Goal: Communication & Community: Answer question/provide support

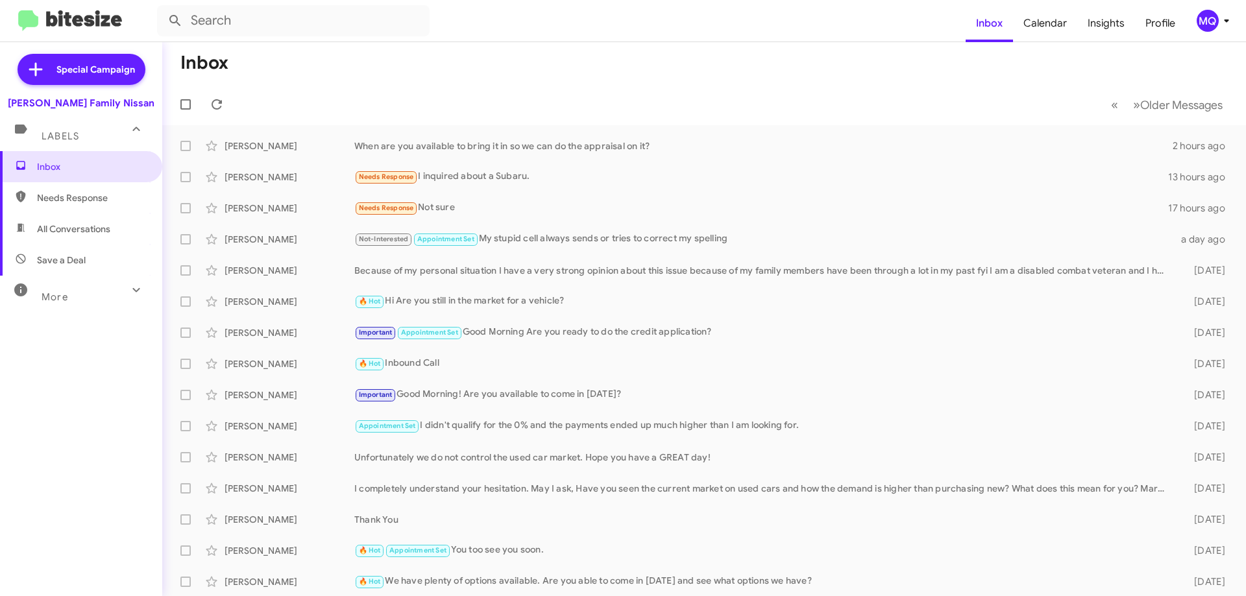
click at [78, 203] on span "Needs Response" at bounding box center [92, 197] width 110 height 13
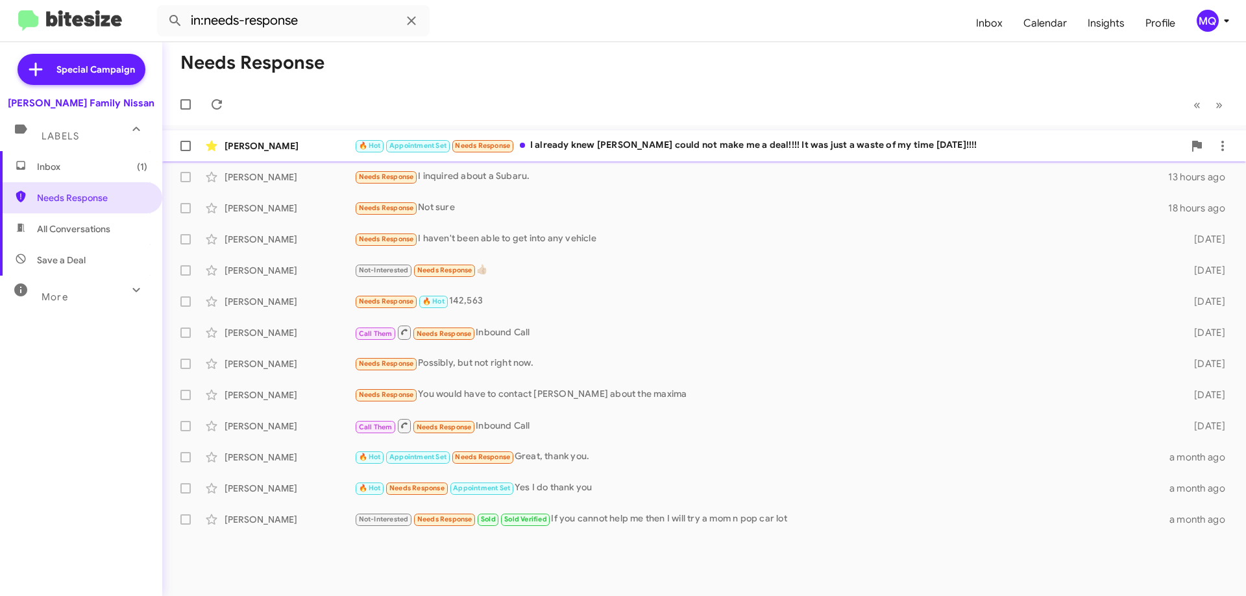
click at [720, 151] on div "🔥 Hot Appointment Set Needs Response I already knew yall could not make me a de…" at bounding box center [768, 145] width 829 height 15
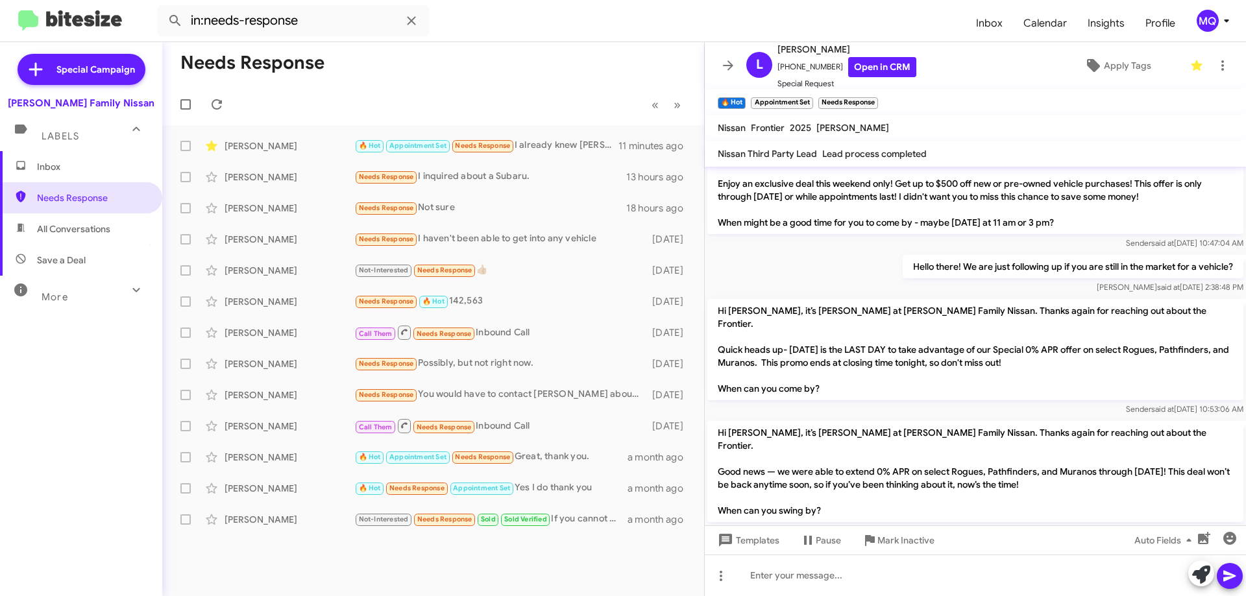
scroll to position [626, 0]
click at [741, 99] on span "×" at bounding box center [743, 97] width 10 height 16
click at [845, 96] on span "×" at bounding box center [843, 97] width 10 height 16
click at [777, 101] on span "×" at bounding box center [777, 97] width 10 height 16
click at [1118, 71] on span "Apply Tags" at bounding box center [1127, 65] width 47 height 23
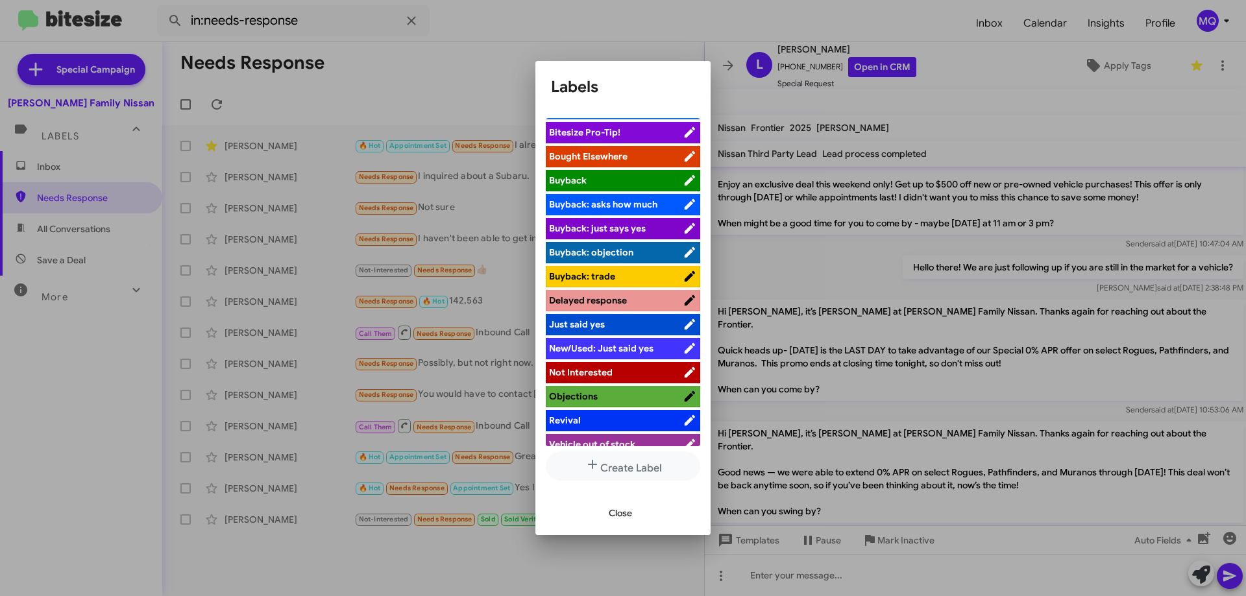
scroll to position [32, 0]
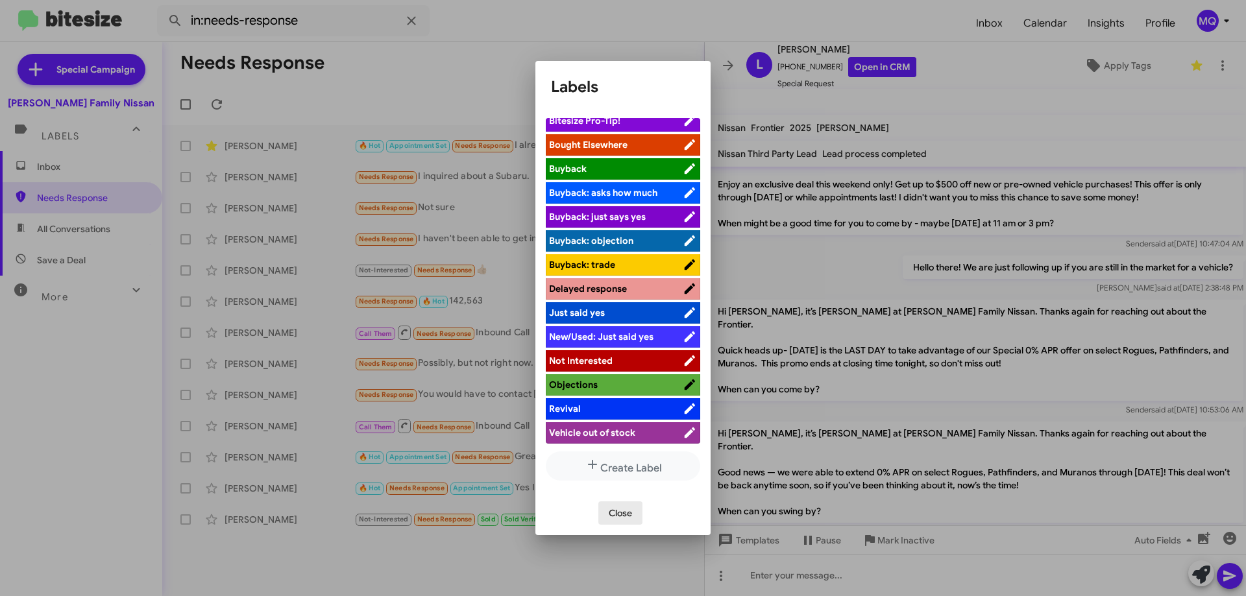
click at [625, 515] on span "Close" at bounding box center [620, 512] width 23 height 23
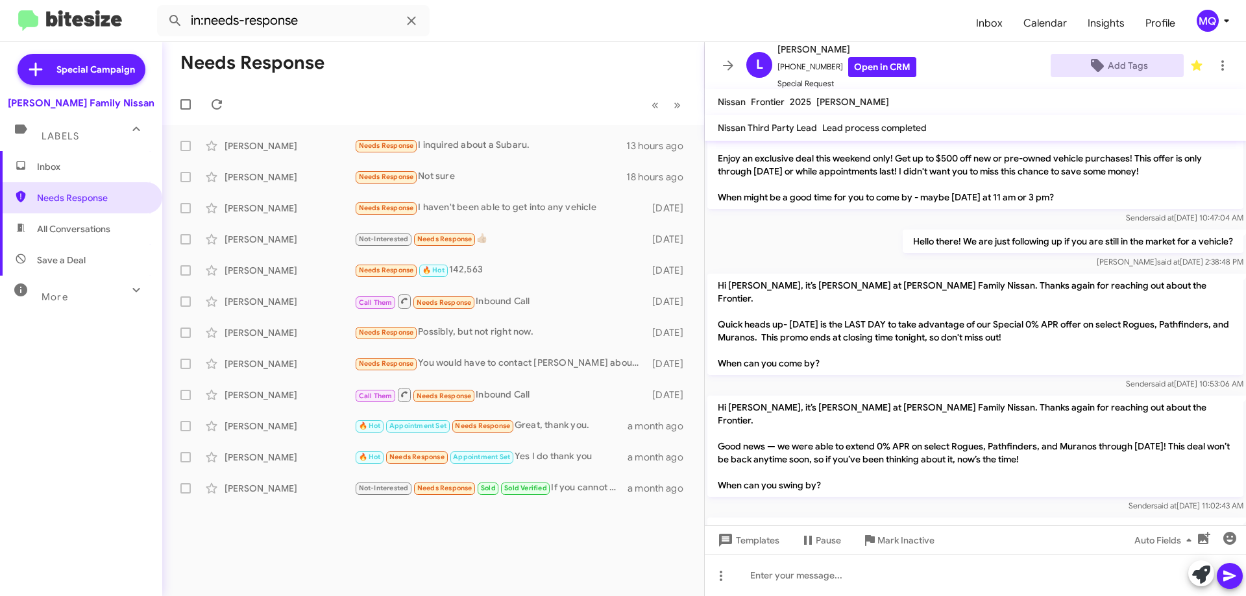
click at [81, 230] on span "All Conversations" at bounding box center [73, 229] width 73 height 13
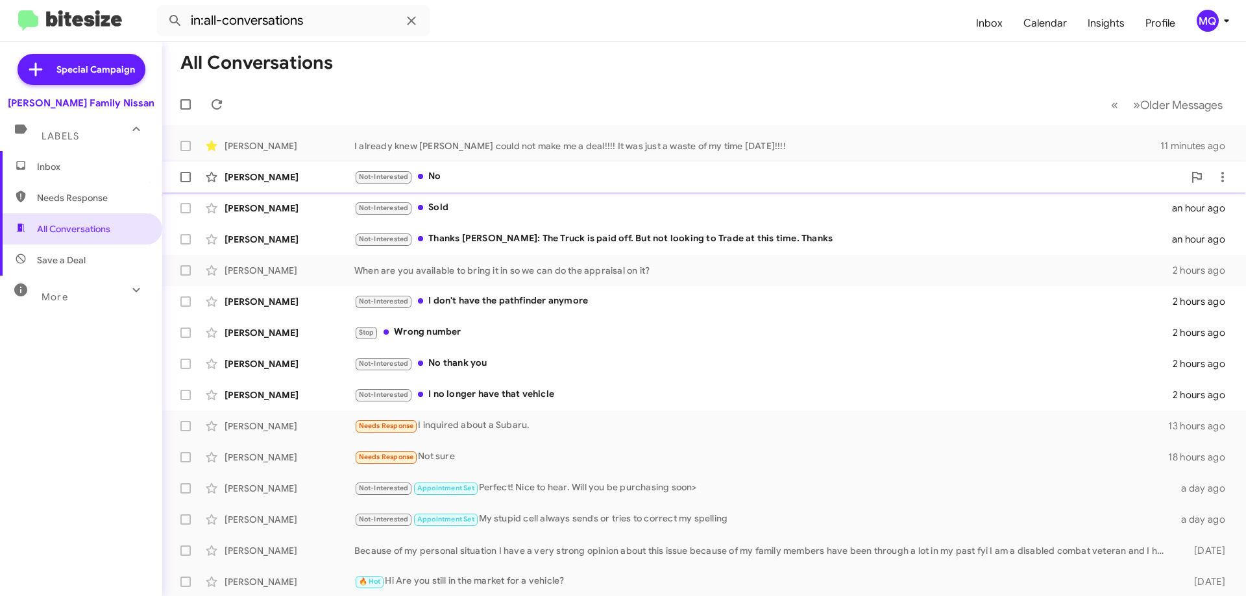
click at [502, 176] on div "Not-Interested No" at bounding box center [768, 176] width 829 height 15
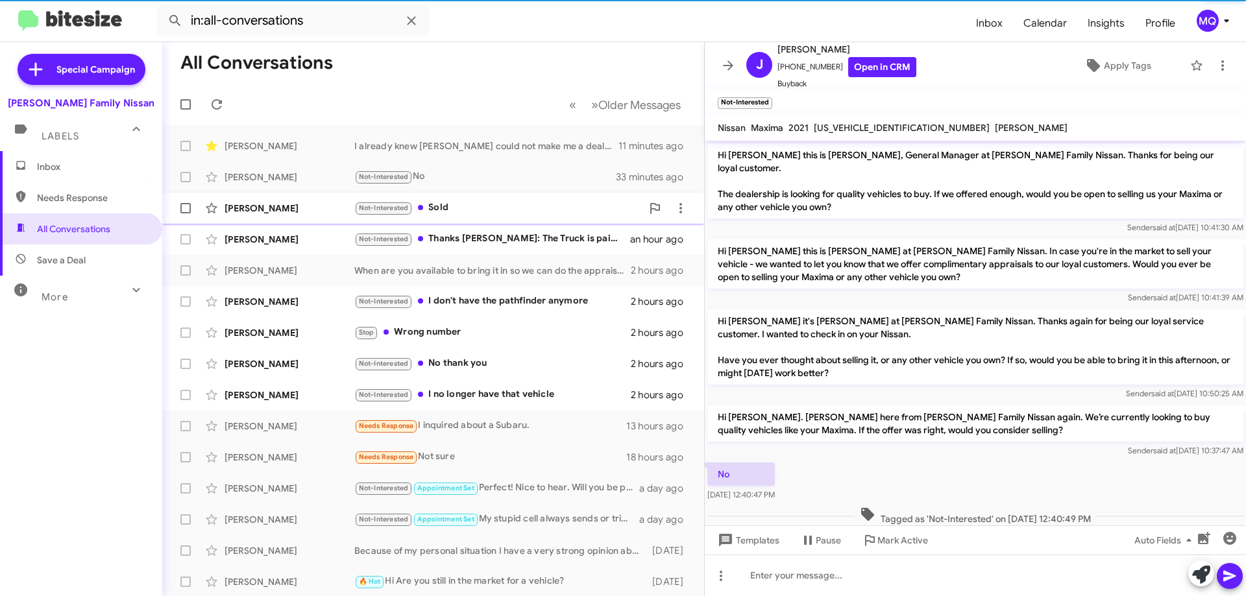
scroll to position [9, 0]
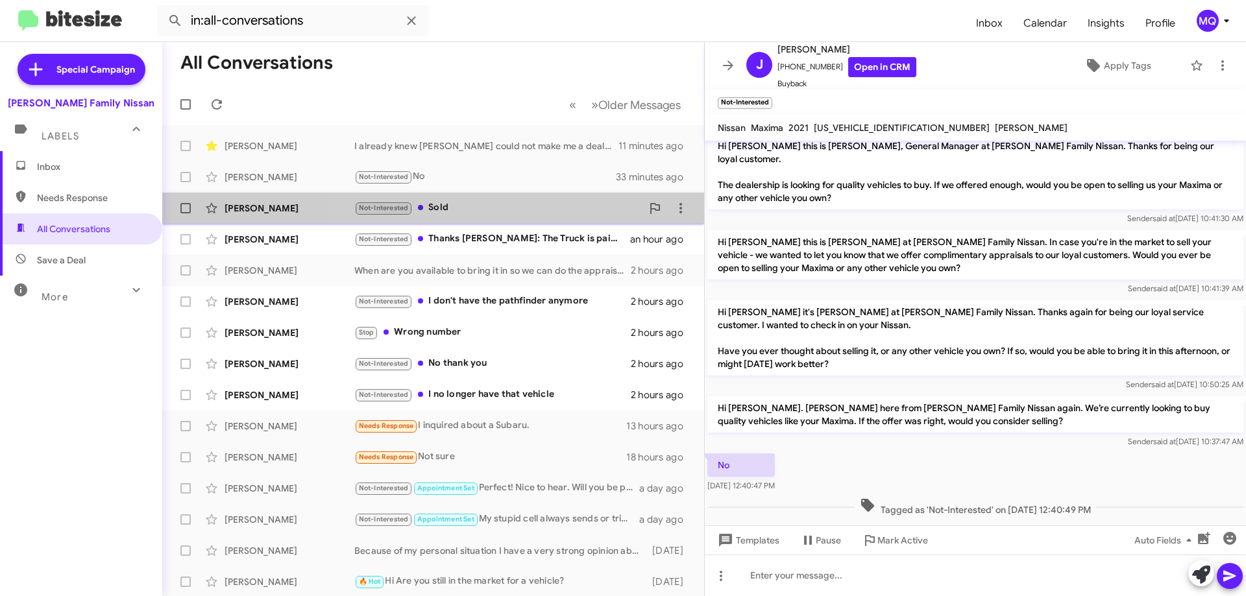
click at [512, 205] on div "Not-Interested Sold" at bounding box center [497, 207] width 287 height 15
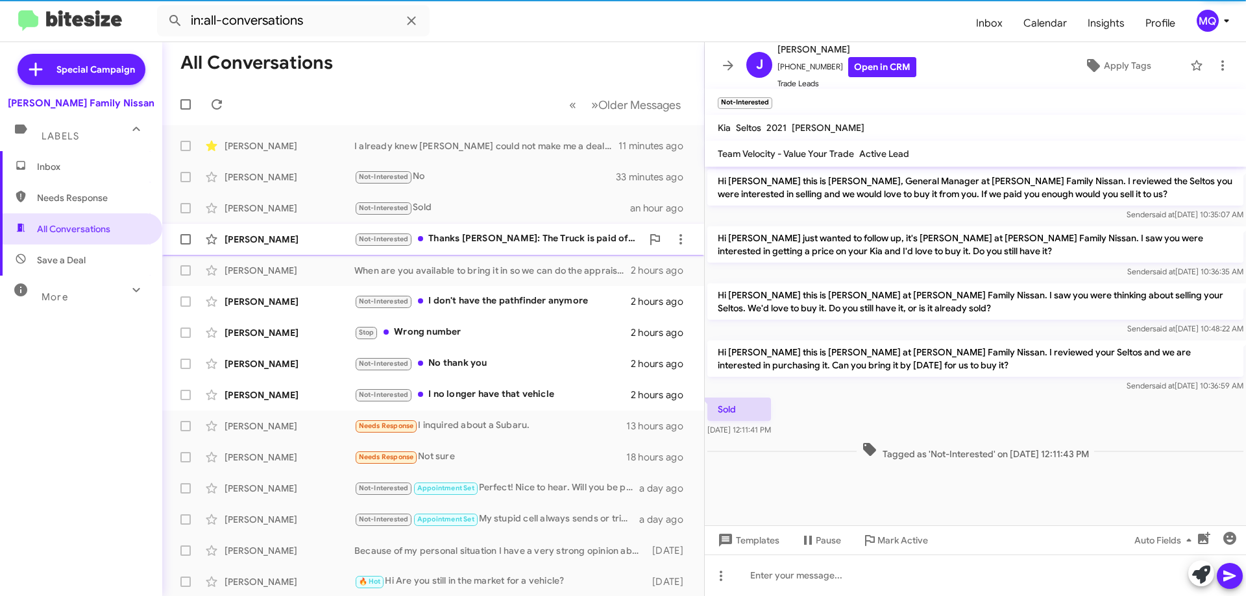
click at [538, 245] on div "Not-Interested Thanks [PERSON_NAME]: The Truck is paid off. But not looking to …" at bounding box center [497, 239] width 287 height 15
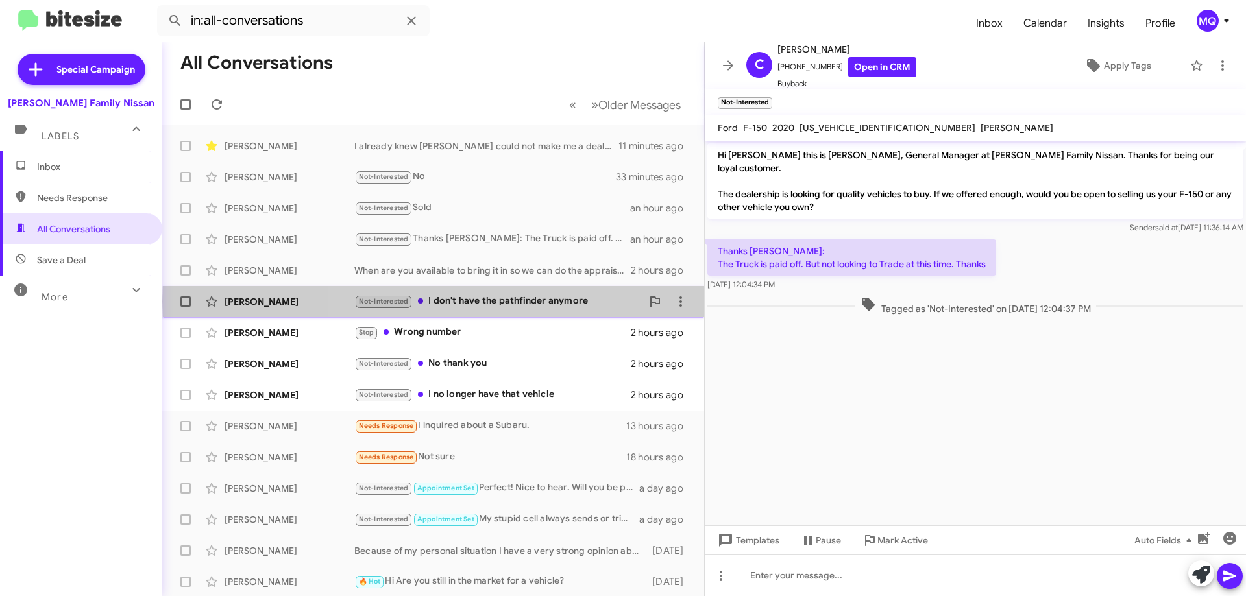
click at [564, 302] on div "Not-Interested I don't have the pathfinder anymore" at bounding box center [497, 301] width 287 height 15
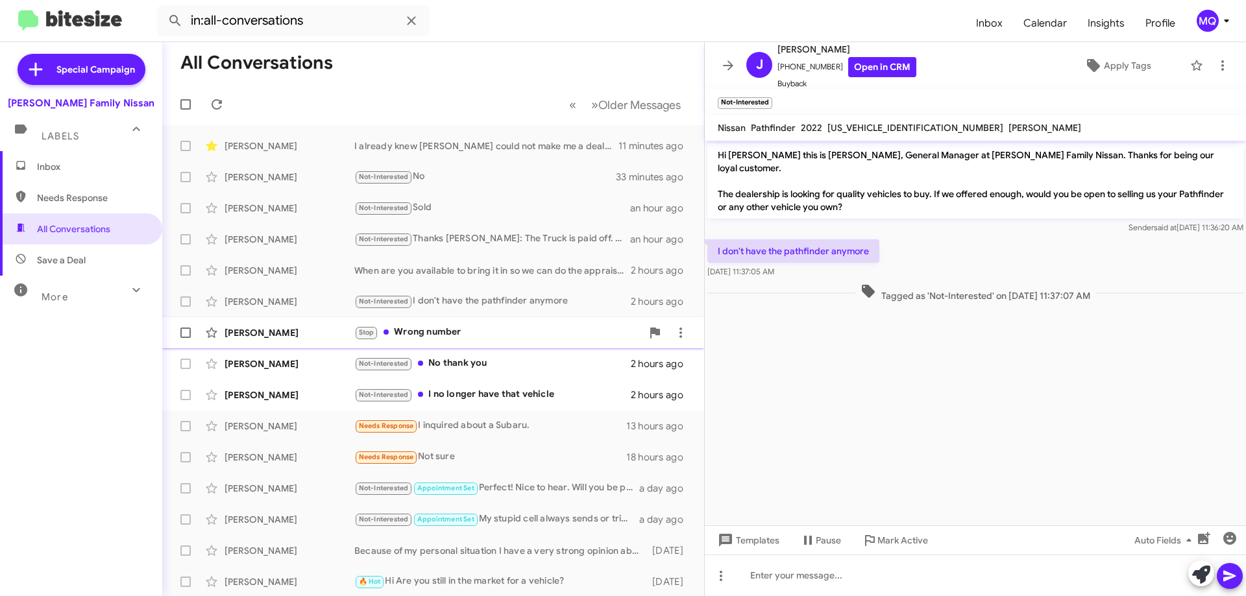
click at [525, 336] on div "Stop Wrong number" at bounding box center [497, 332] width 287 height 15
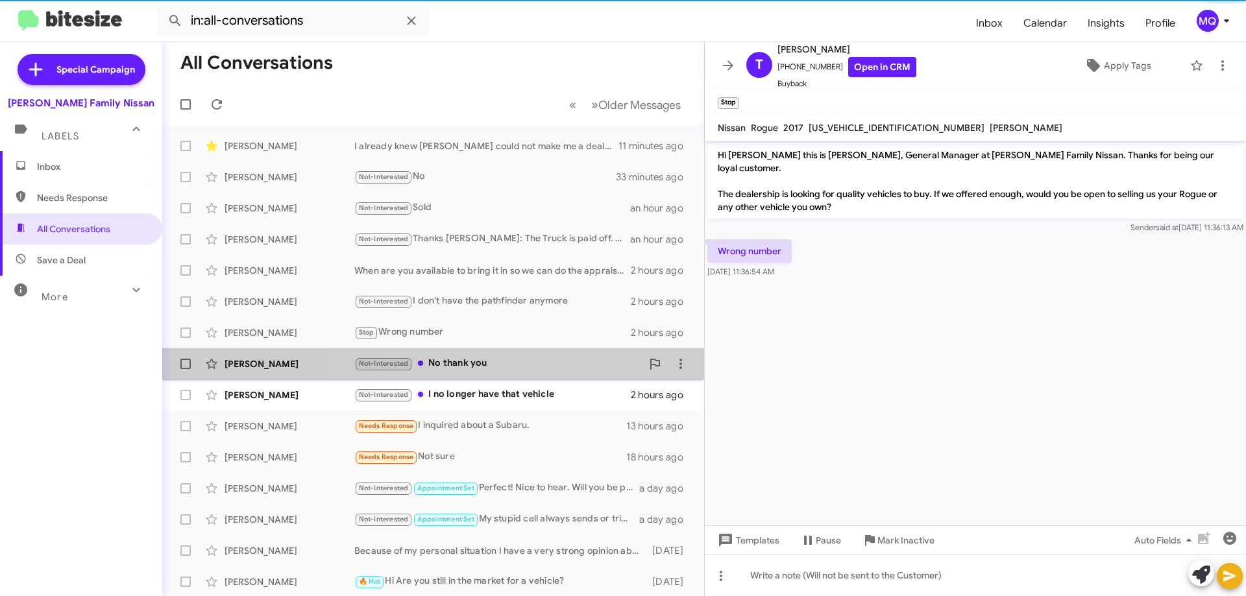
click at [535, 363] on div "Not-Interested No thank you" at bounding box center [497, 363] width 287 height 15
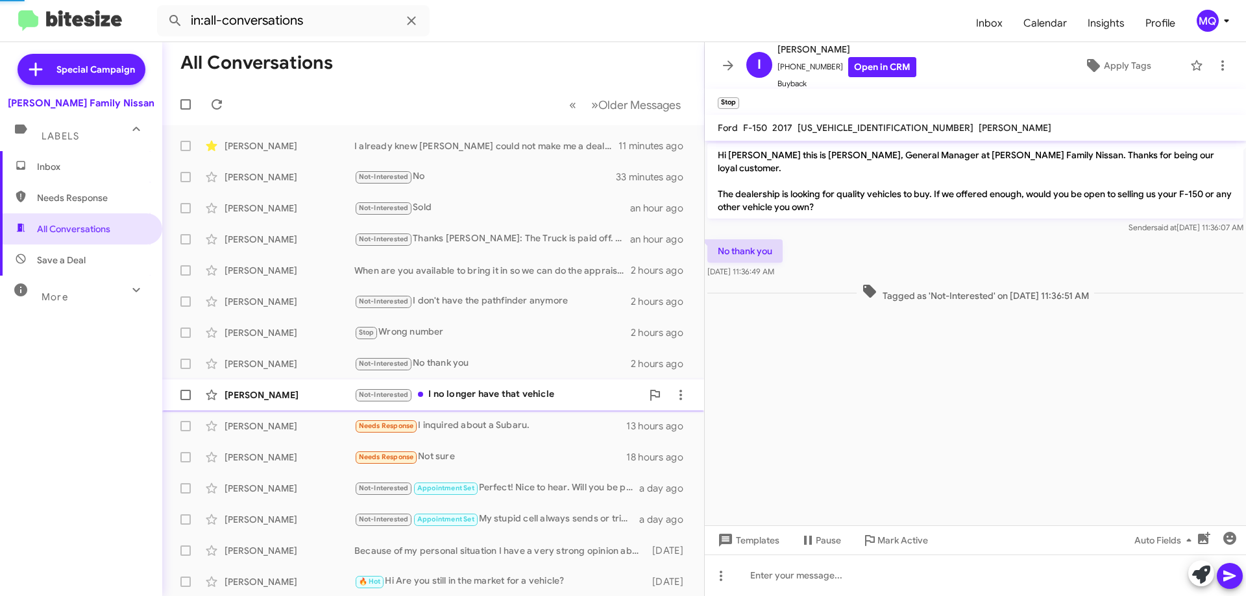
click at [566, 395] on div "Not-Interested I no longer have that vehicle" at bounding box center [497, 394] width 287 height 15
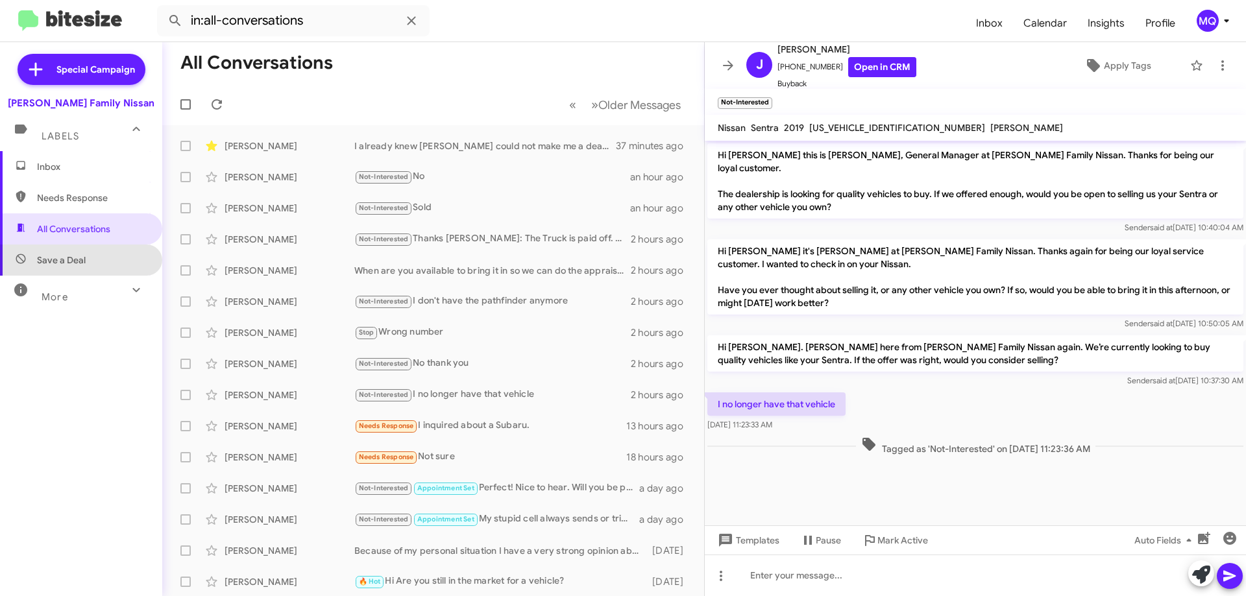
click at [87, 258] on span "Save a Deal" at bounding box center [81, 260] width 162 height 31
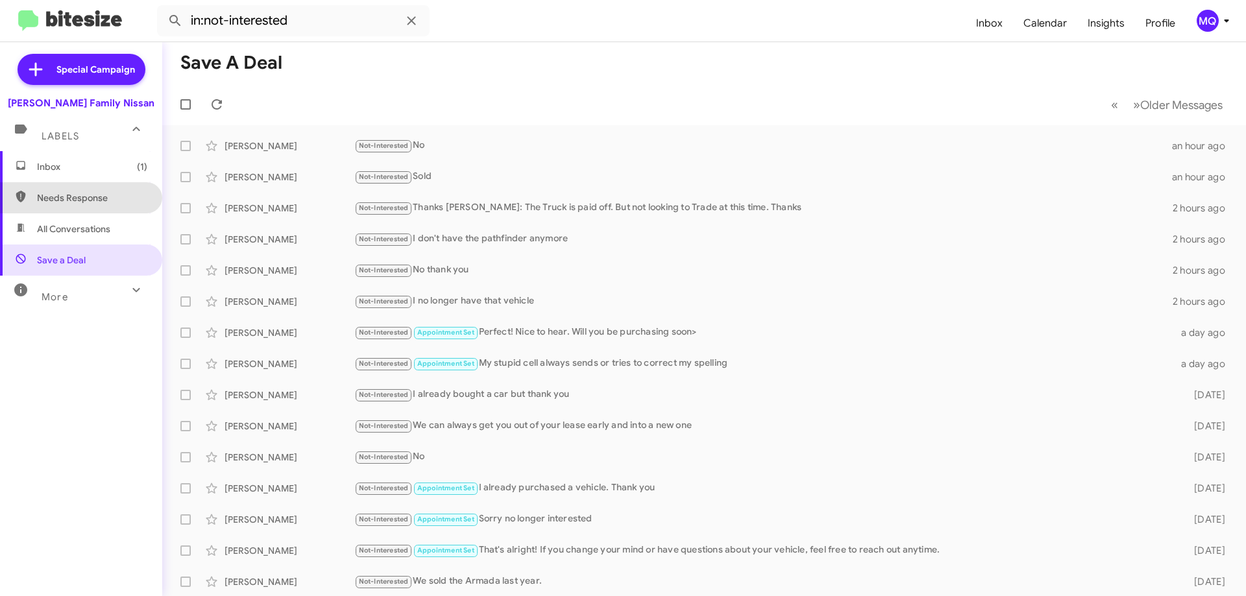
click at [93, 213] on span "Needs Response" at bounding box center [81, 197] width 162 height 31
type input "in:needs-response"
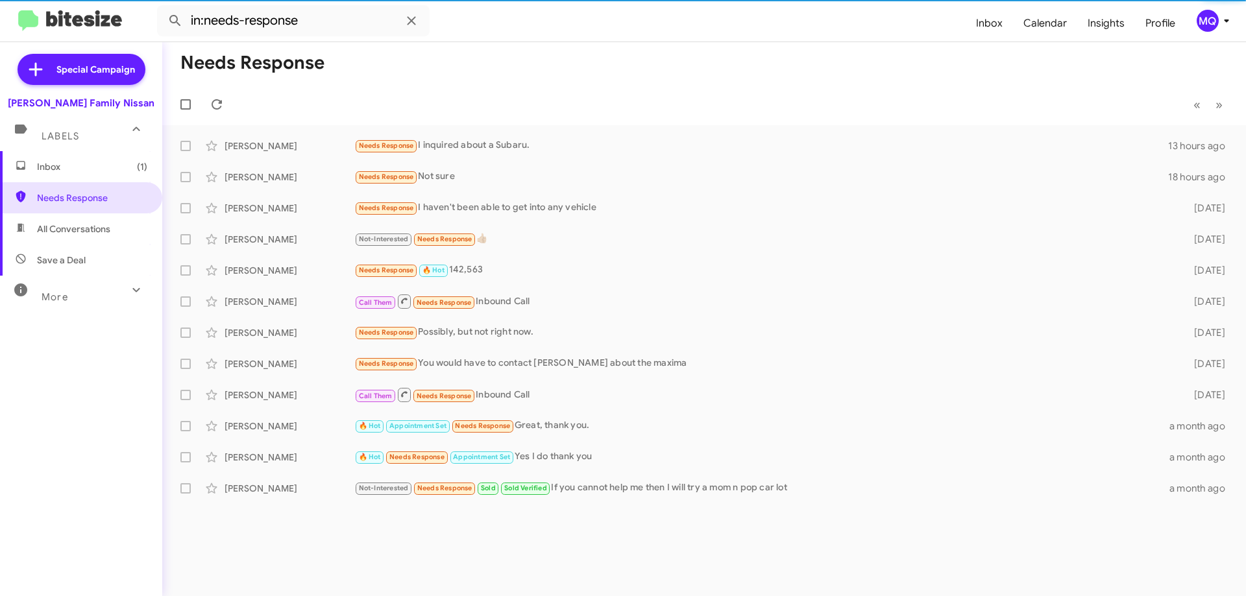
click at [87, 171] on span "Inbox (1)" at bounding box center [92, 166] width 110 height 13
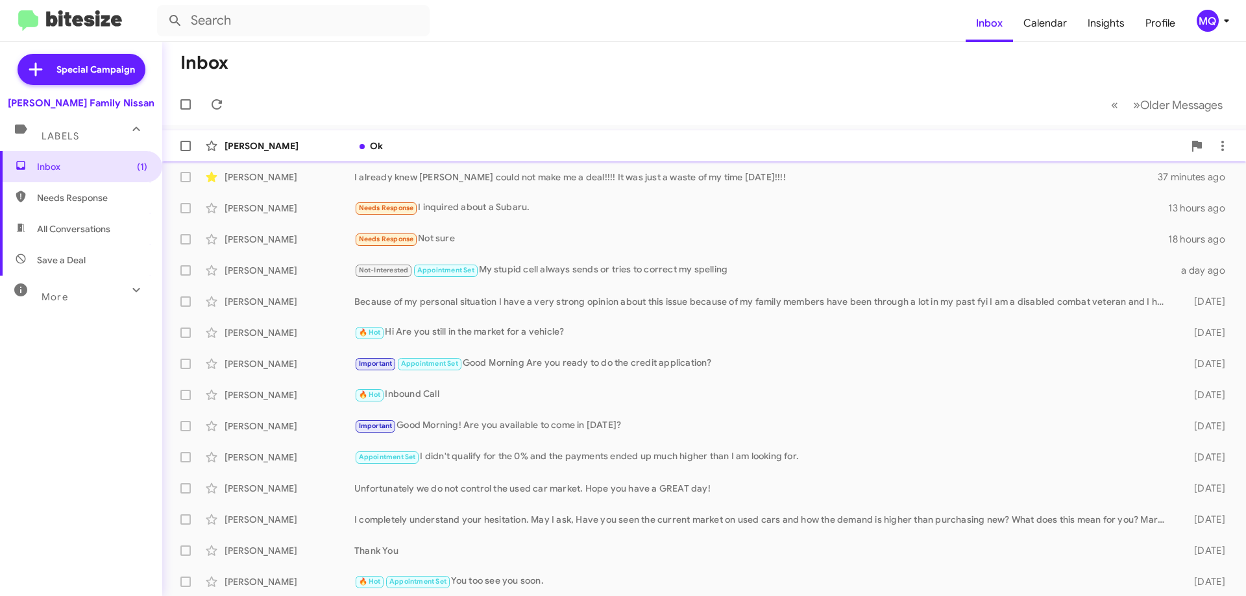
click at [433, 141] on div "Ok" at bounding box center [768, 145] width 829 height 13
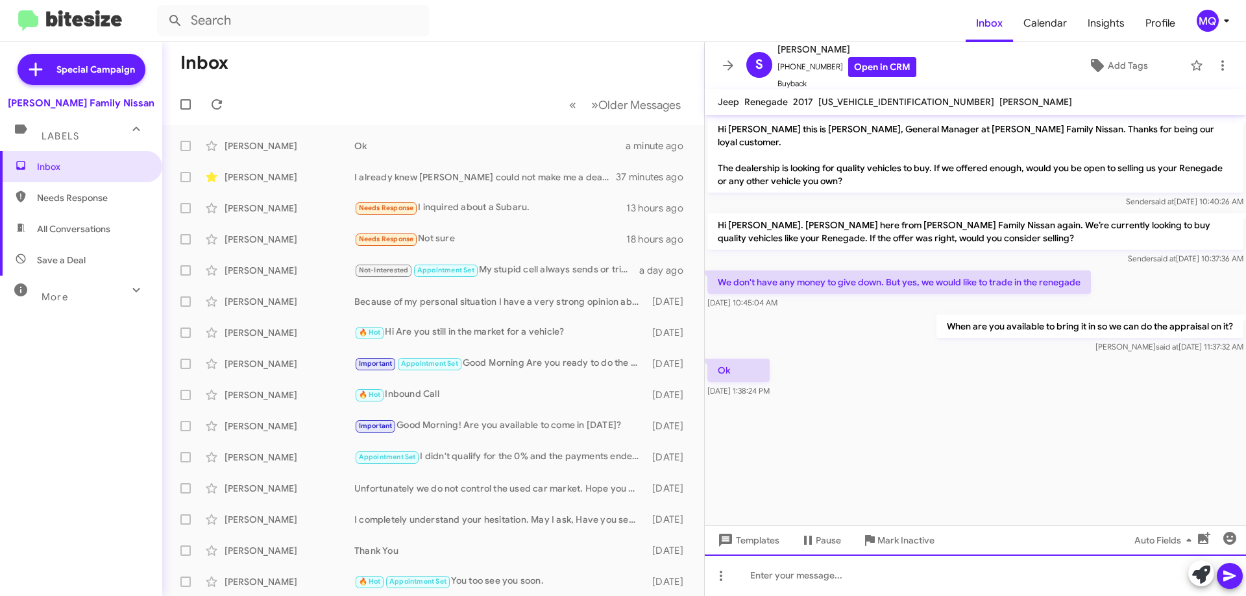
click at [775, 573] on div at bounding box center [975, 576] width 541 height 42
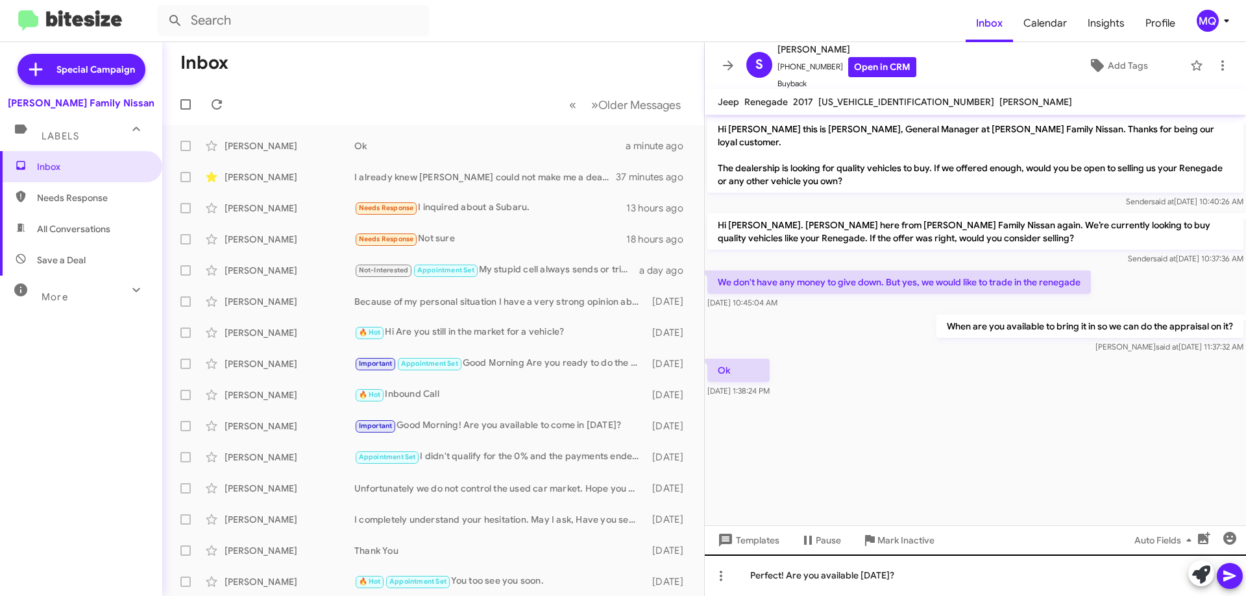
click at [1188, 561] on button at bounding box center [1201, 574] width 26 height 26
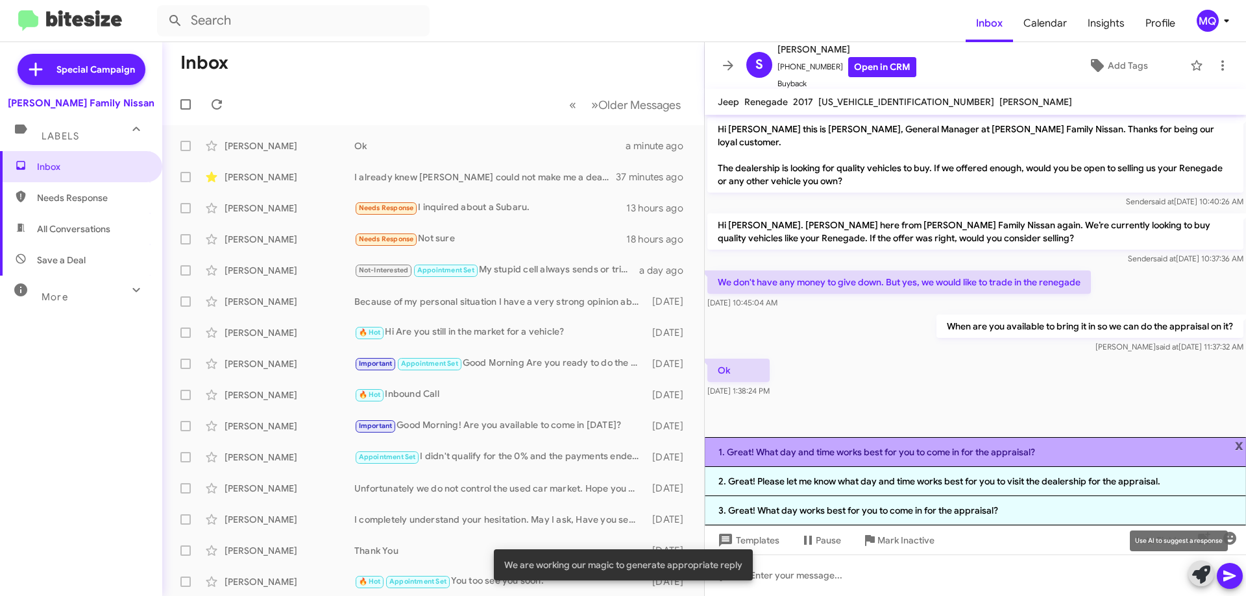
click at [806, 453] on li "1. Great! What day and time works best for you to come in for the appraisal?" at bounding box center [975, 452] width 541 height 30
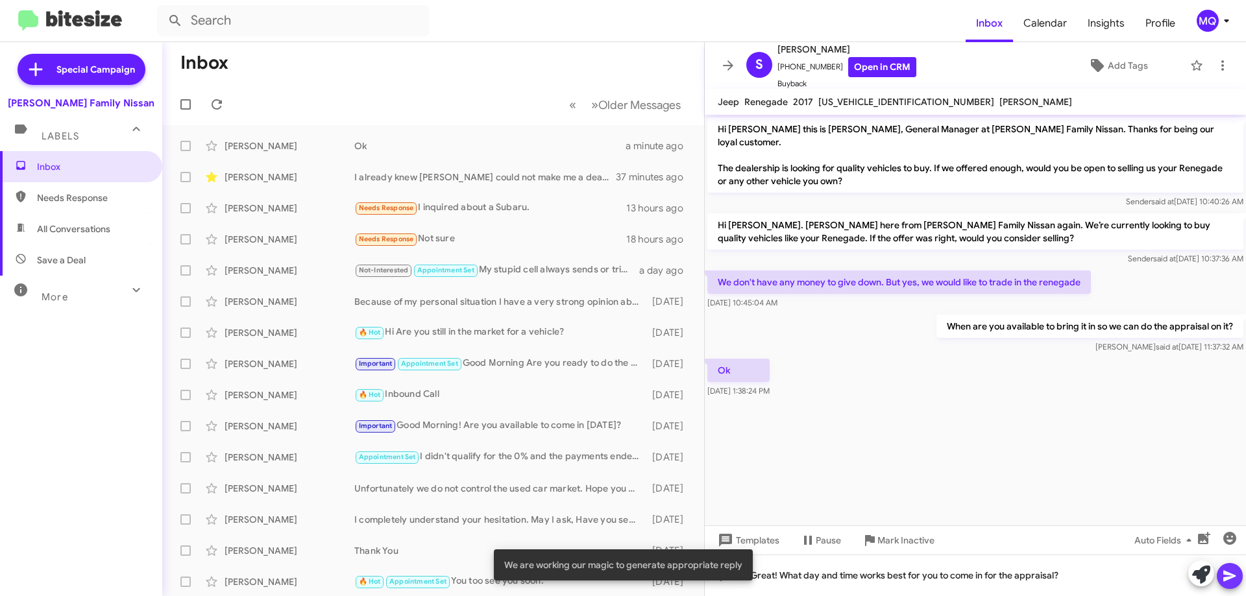
click at [1222, 575] on button at bounding box center [1229, 576] width 26 height 26
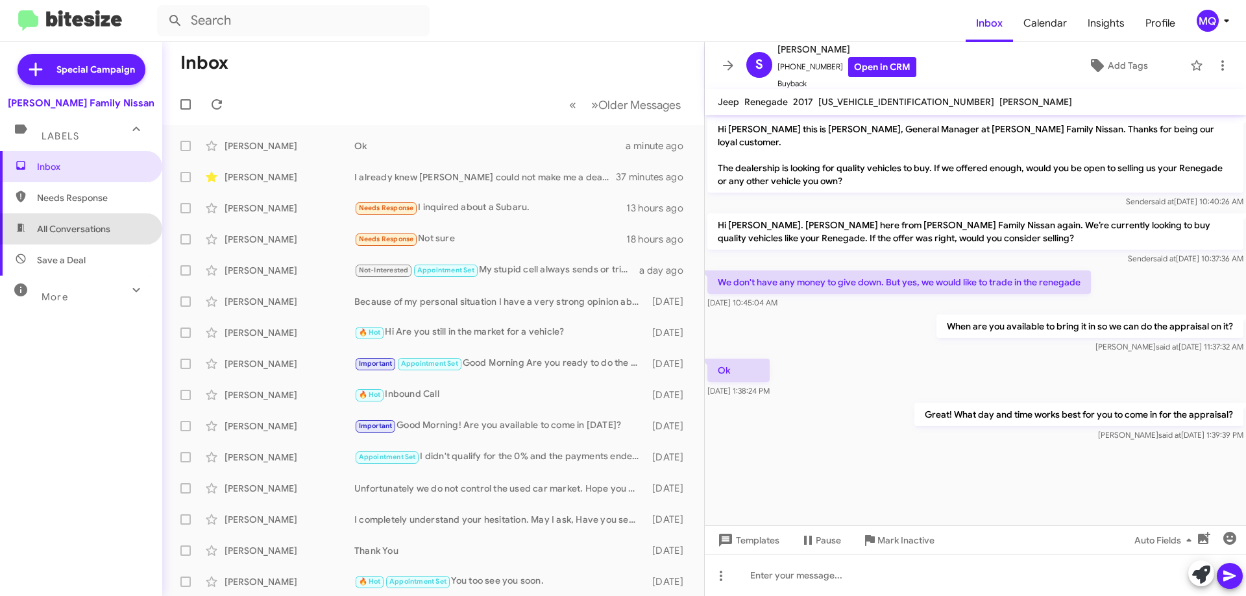
click at [101, 222] on span "All Conversations" at bounding box center [81, 228] width 162 height 31
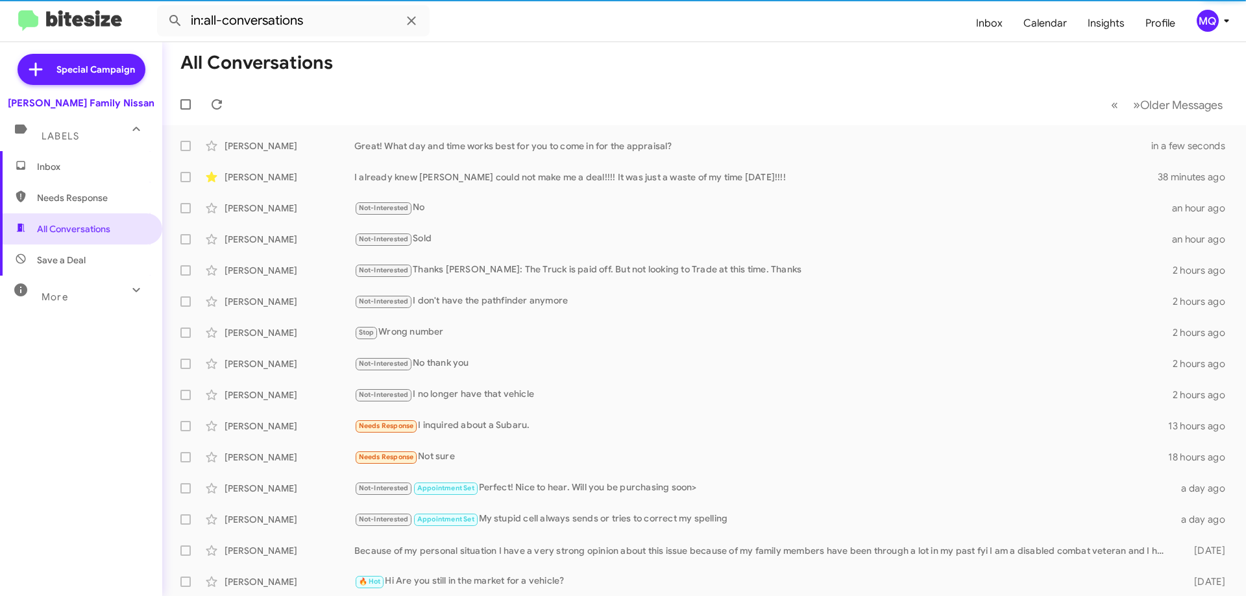
click at [80, 266] on span "Save a Deal" at bounding box center [81, 260] width 162 height 31
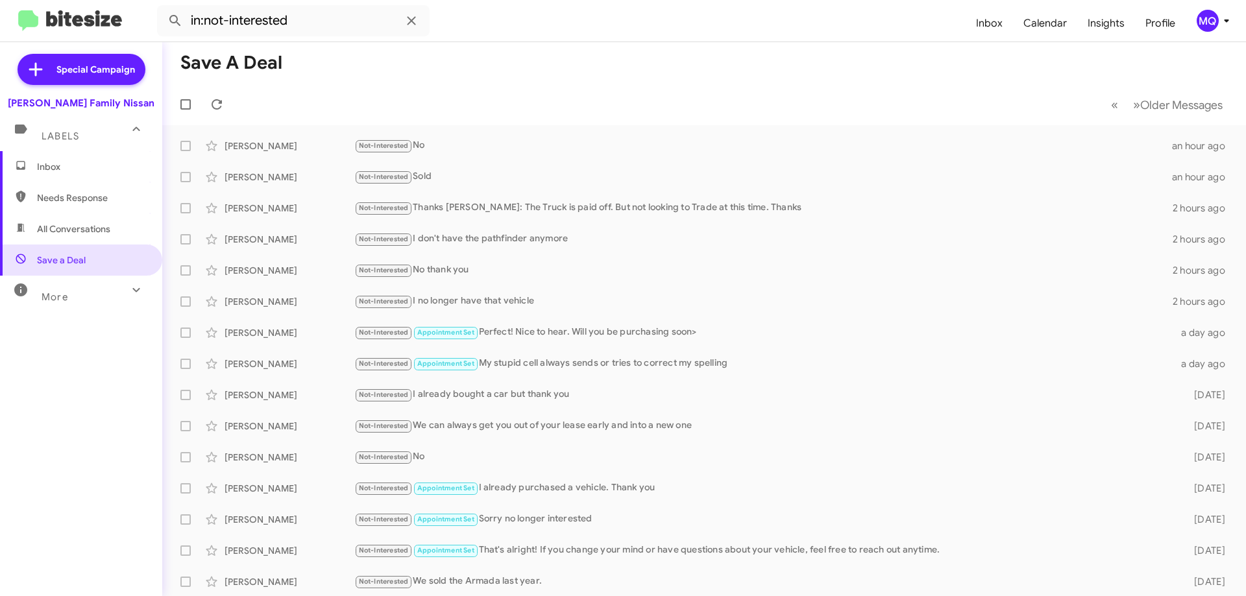
click at [25, 233] on icon at bounding box center [21, 228] width 12 height 12
type input "in:all-conversations"
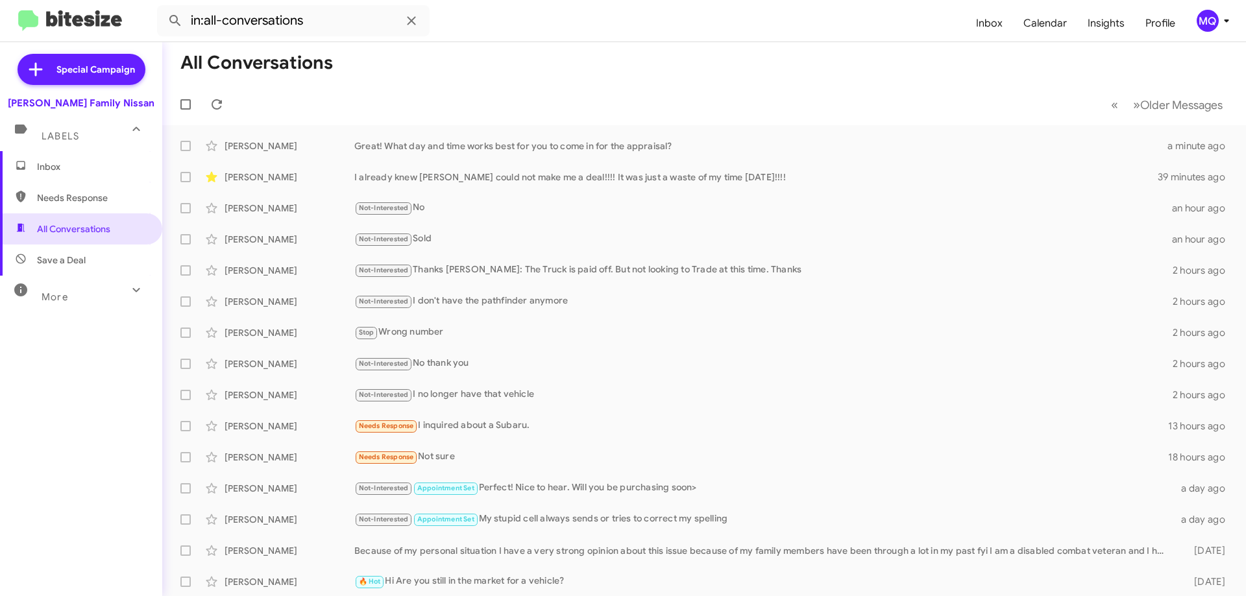
click at [77, 167] on span "Inbox" at bounding box center [92, 166] width 110 height 13
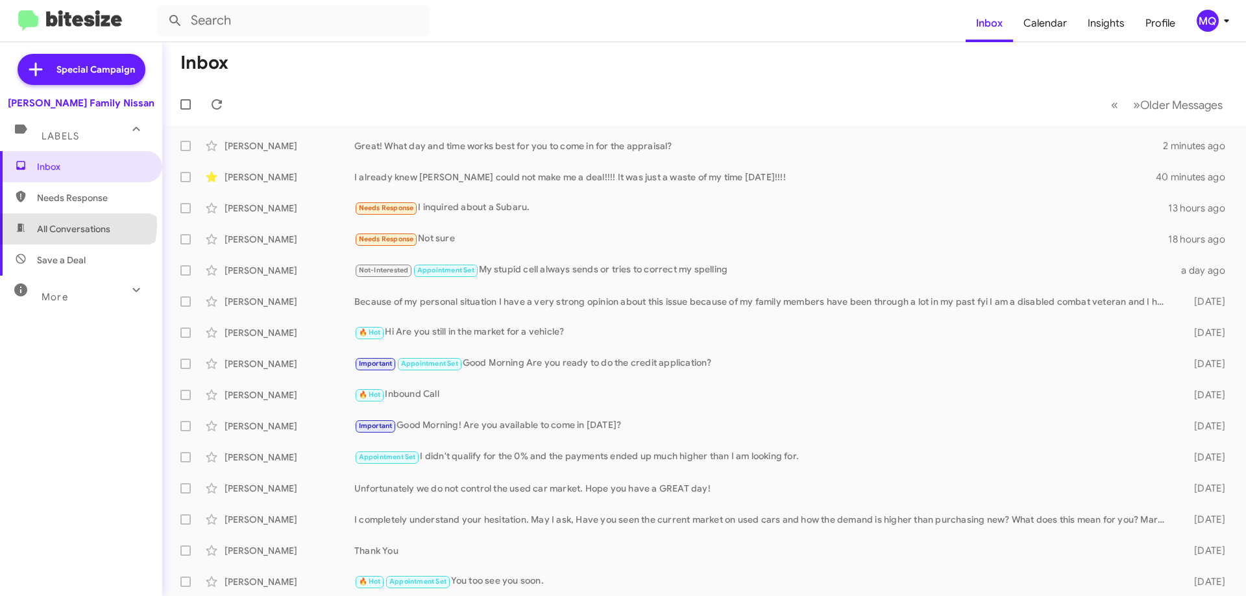
click at [77, 225] on span "All Conversations" at bounding box center [73, 229] width 73 height 13
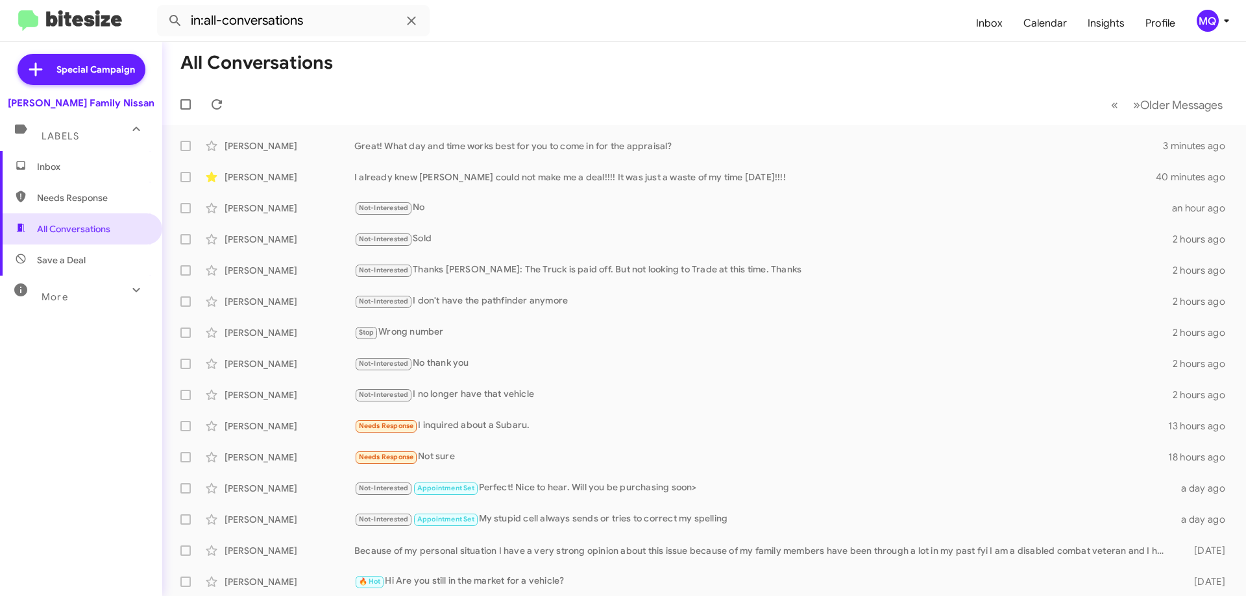
click at [75, 208] on span "Needs Response" at bounding box center [81, 197] width 162 height 31
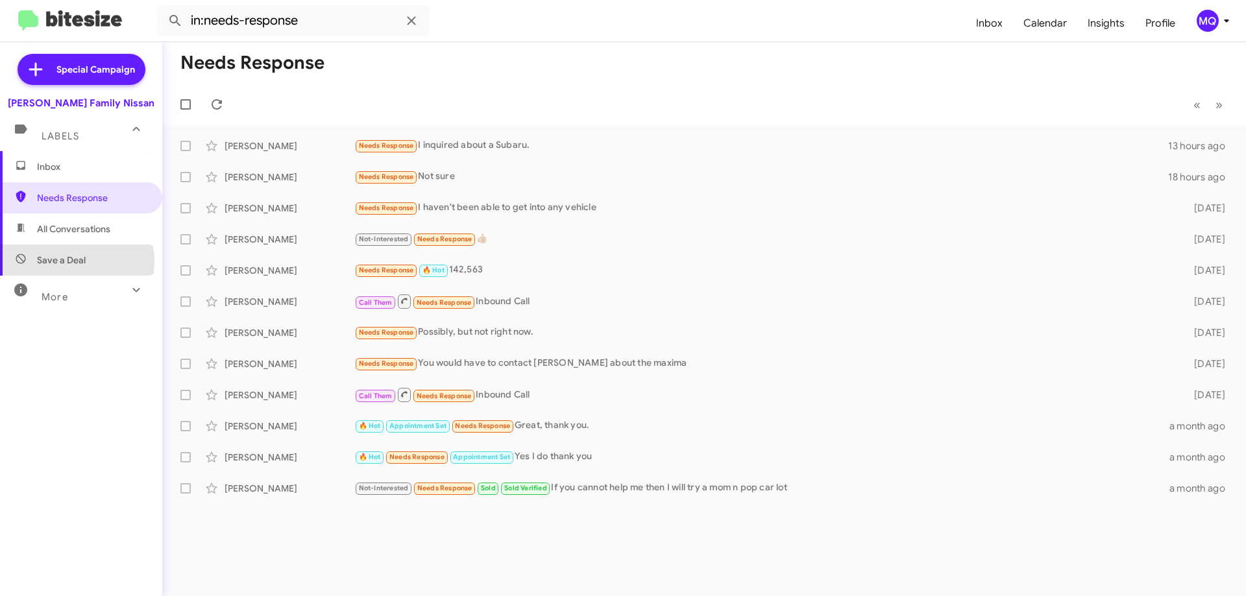
click at [66, 261] on span "Save a Deal" at bounding box center [61, 260] width 49 height 13
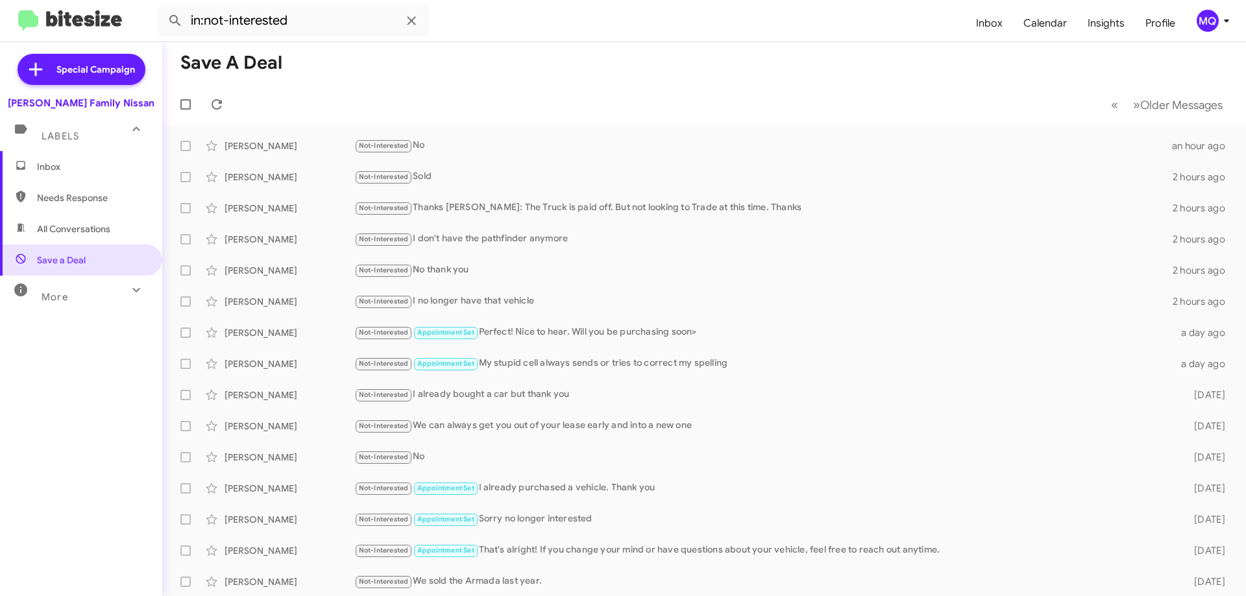
click at [74, 300] on div "More" at bounding box center [67, 292] width 115 height 24
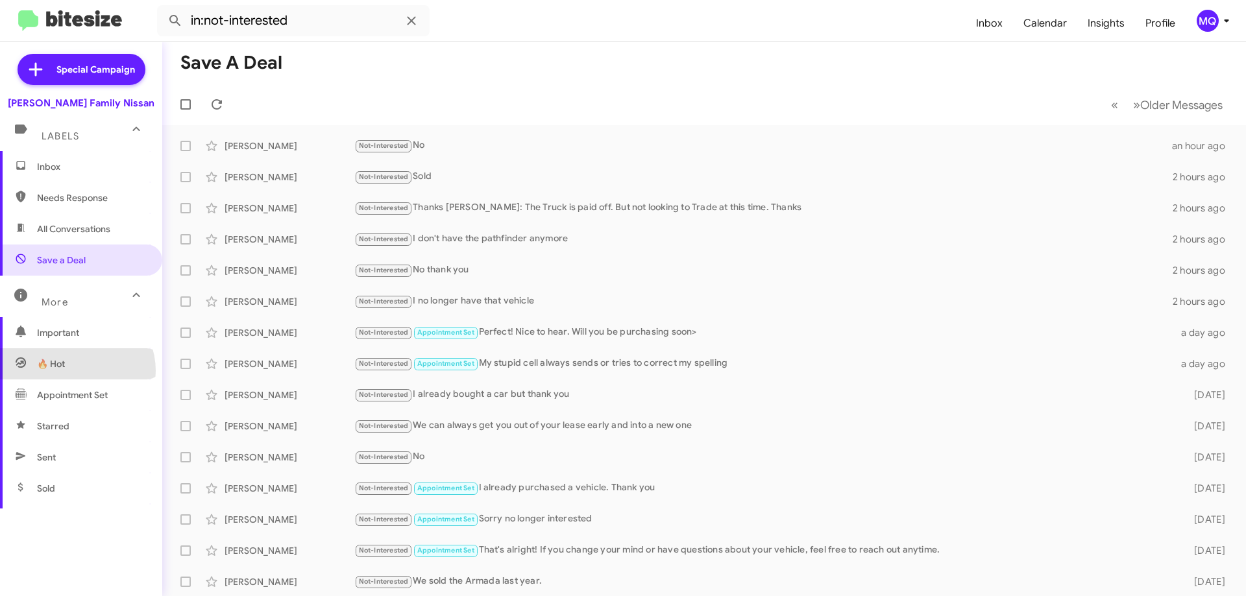
click at [75, 371] on span "🔥 Hot" at bounding box center [81, 363] width 162 height 31
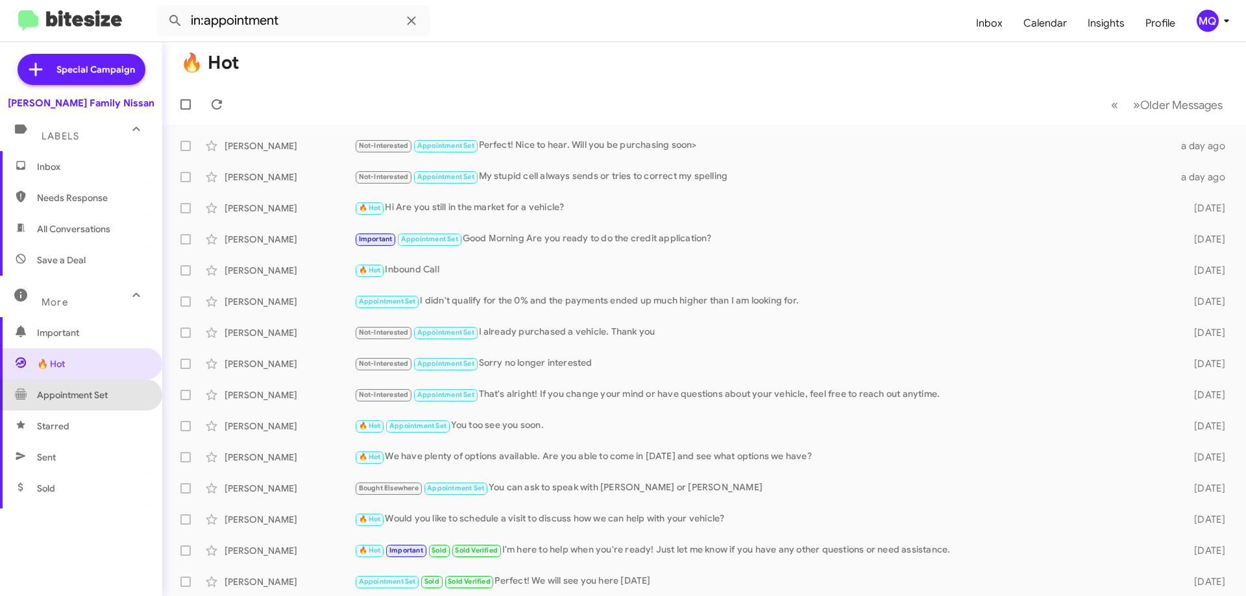
click at [82, 398] on span "Appointment Set" at bounding box center [72, 395] width 71 height 13
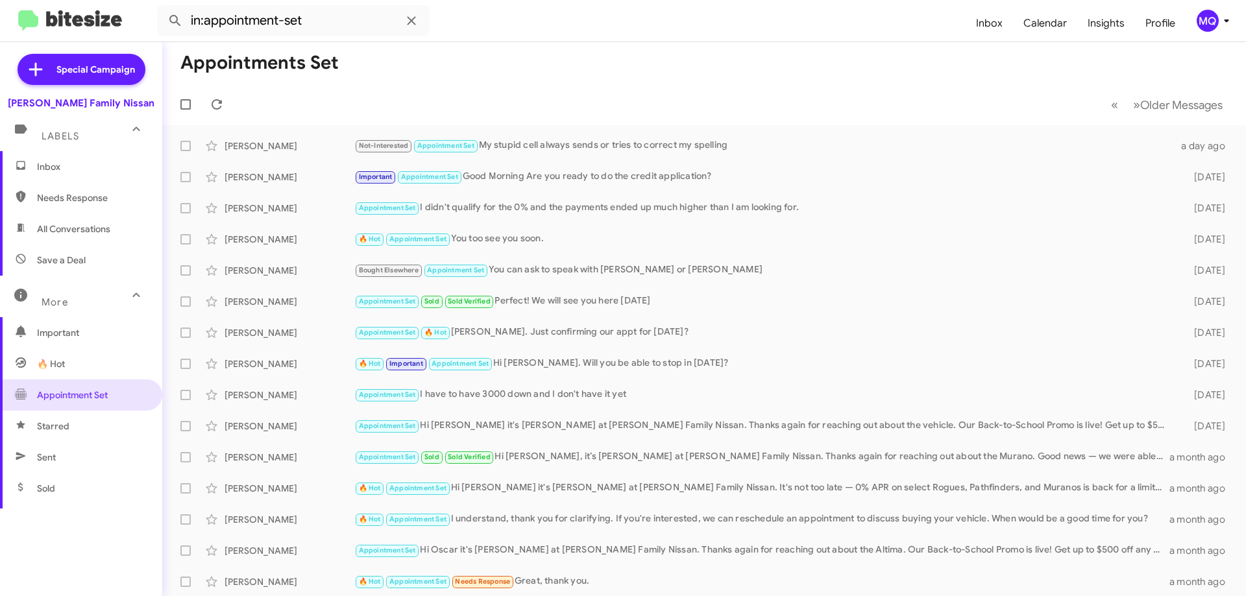
click at [84, 237] on span "All Conversations" at bounding box center [81, 228] width 162 height 31
type input "in:all-conversations"
